Goal: Obtain resource: Download file/media

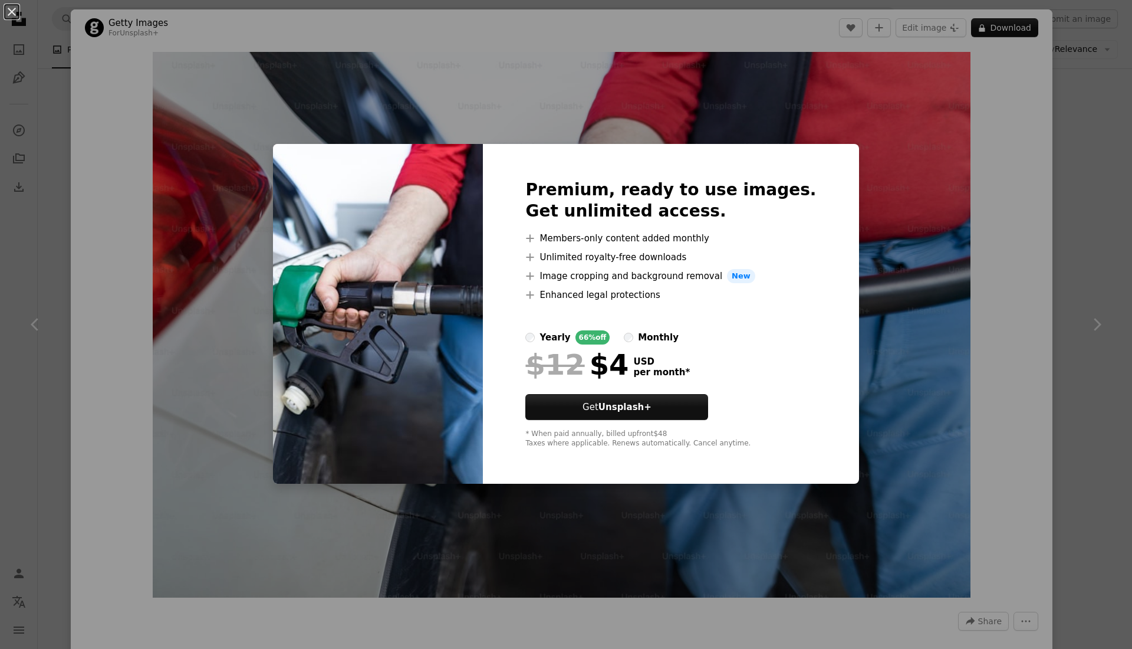
click at [959, 206] on div "An X shape Premium, ready to use images. Get unlimited access. A plus sign Memb…" at bounding box center [566, 324] width 1132 height 649
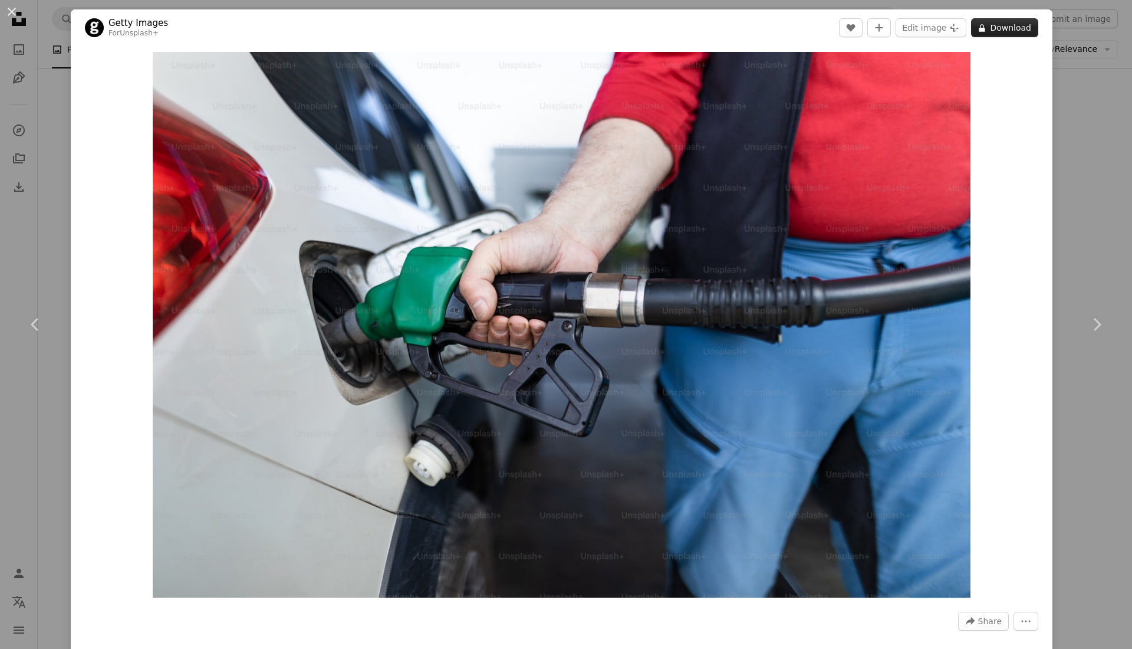
click at [985, 31] on button "A lock Download" at bounding box center [1004, 27] width 67 height 19
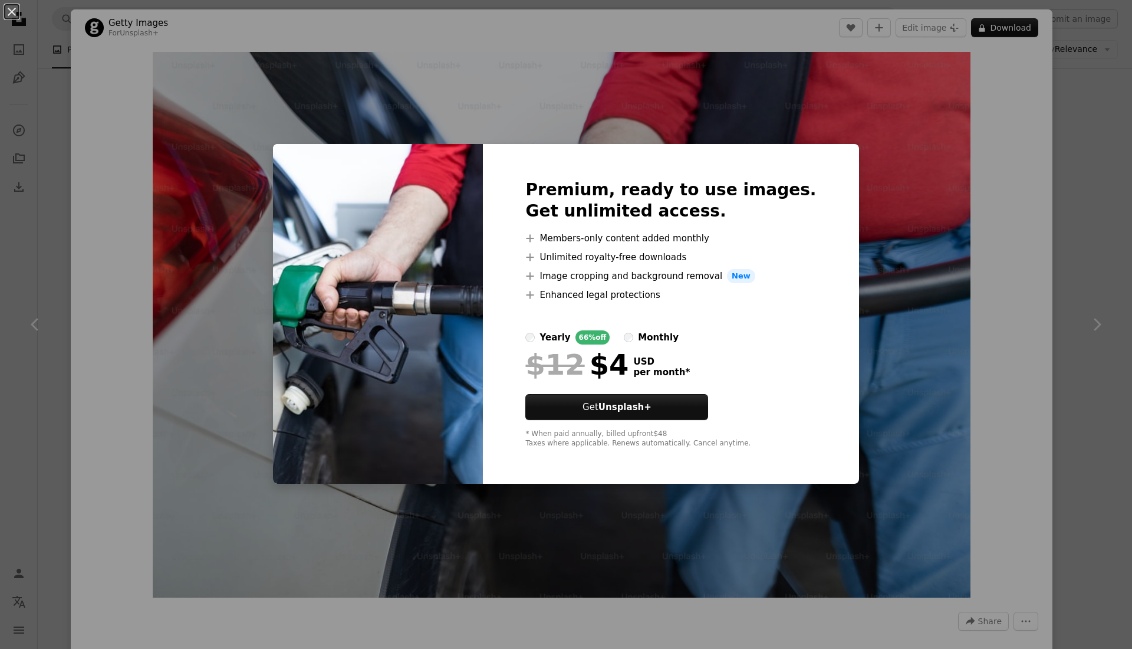
click at [848, 146] on div "An X shape Premium, ready to use images. Get unlimited access. A plus sign Memb…" at bounding box center [566, 324] width 1132 height 649
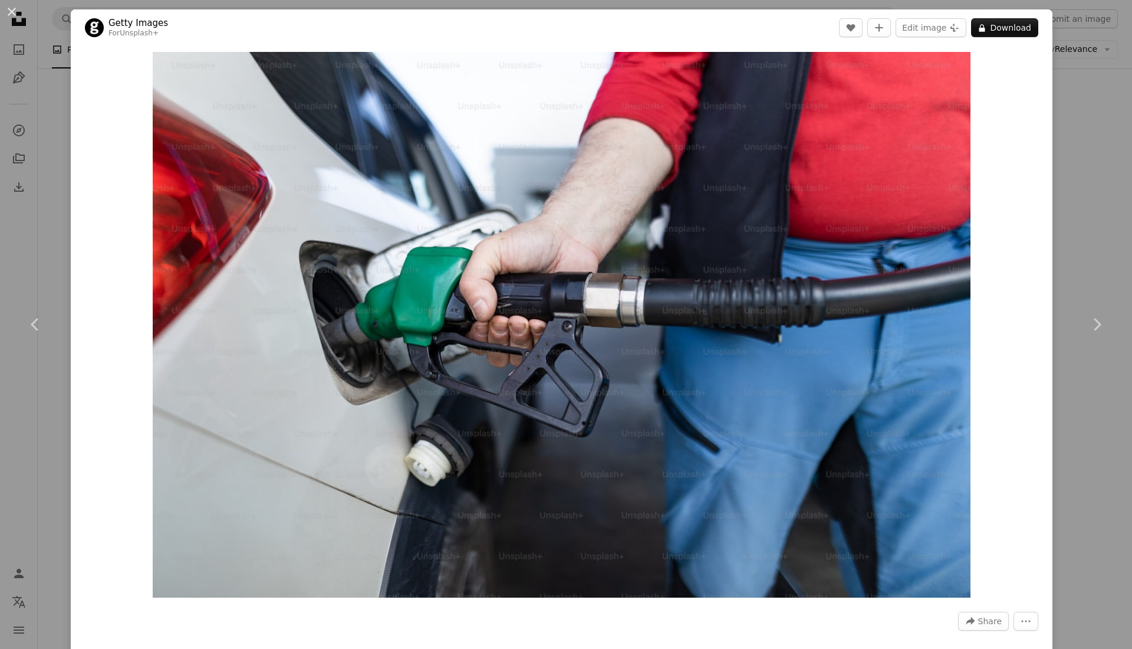
click at [0, 161] on div "An X shape Chevron left Chevron right Getty Images For Unsplash+ A heart A plus…" at bounding box center [566, 324] width 1132 height 649
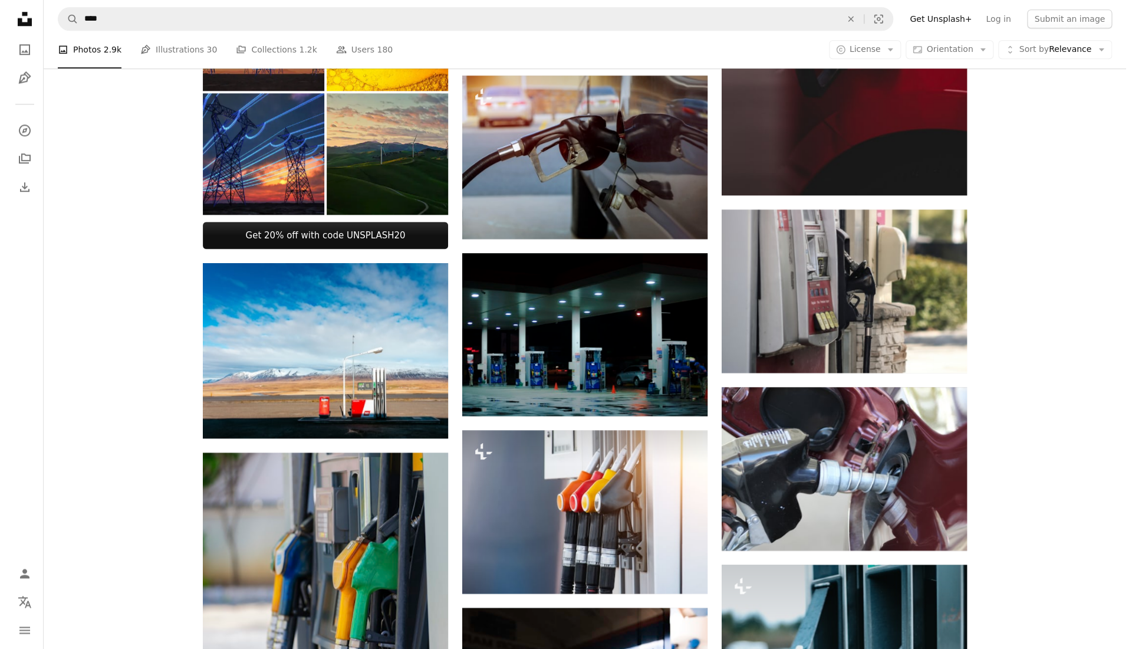
scroll to position [668, 0]
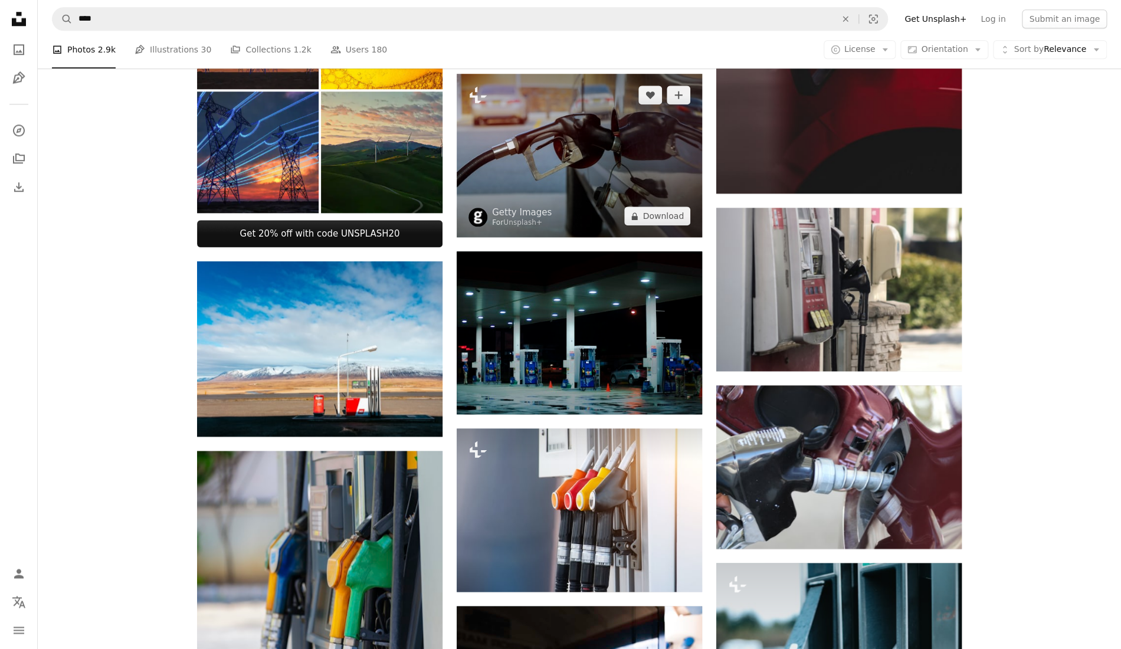
click at [570, 160] on img at bounding box center [578, 155] width 245 height 163
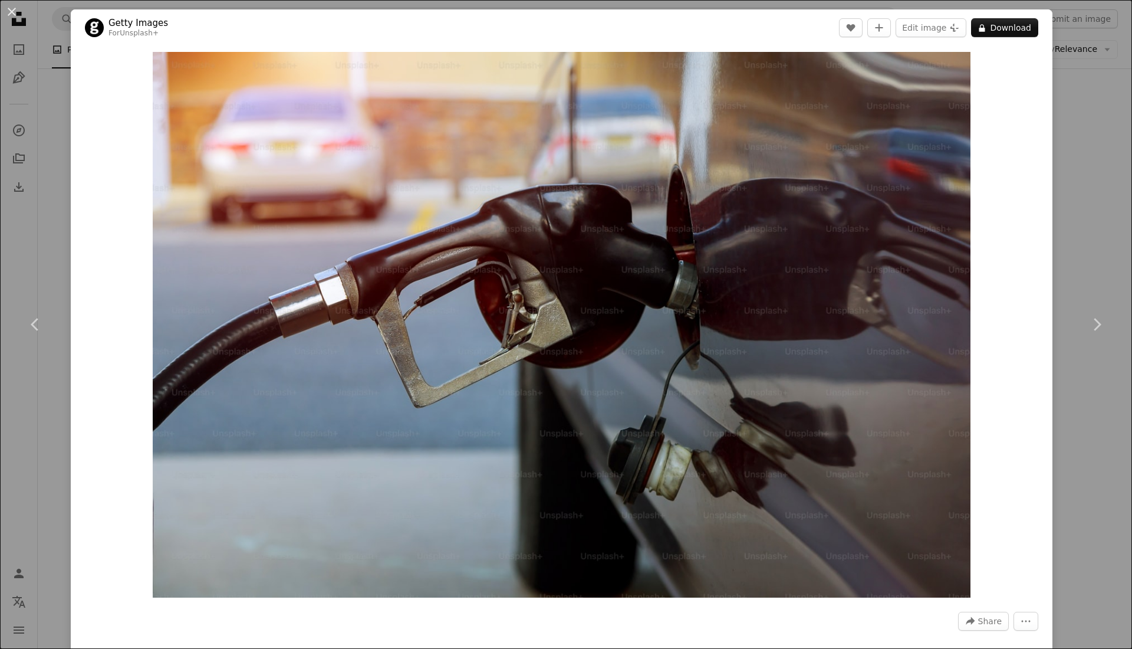
click at [983, 16] on header "Getty Images For Unsplash+ A heart A plus sign Edit image Plus sign for Unsplas…" at bounding box center [562, 27] width 982 height 37
click at [982, 29] on button "A lock Download" at bounding box center [1004, 27] width 67 height 19
